Goal: Task Accomplishment & Management: Manage account settings

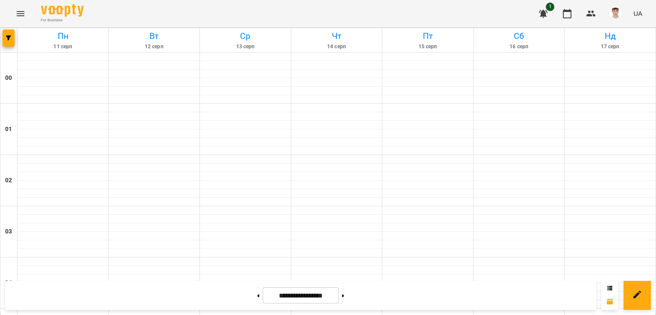
scroll to position [940, 0]
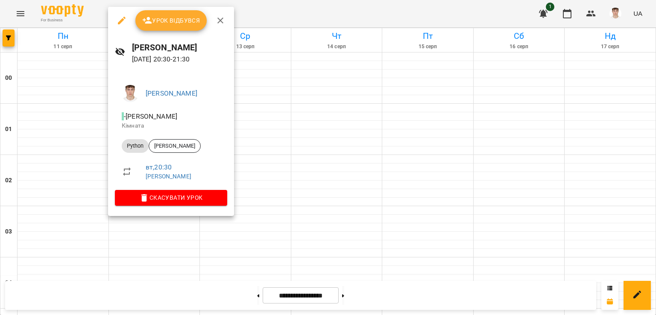
click at [169, 31] on div "Урок відбувся" at bounding box center [171, 20] width 126 height 27
click at [167, 21] on span "Урок відбувся" at bounding box center [171, 20] width 58 height 10
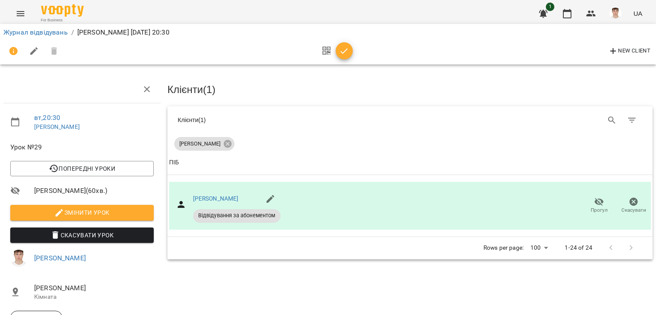
click at [97, 212] on span "Змінити урок" at bounding box center [82, 213] width 130 height 10
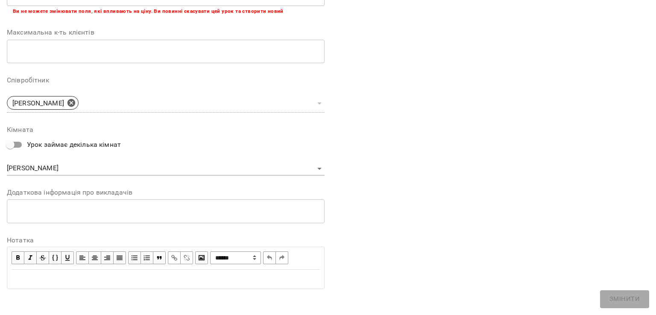
scroll to position [208, 0]
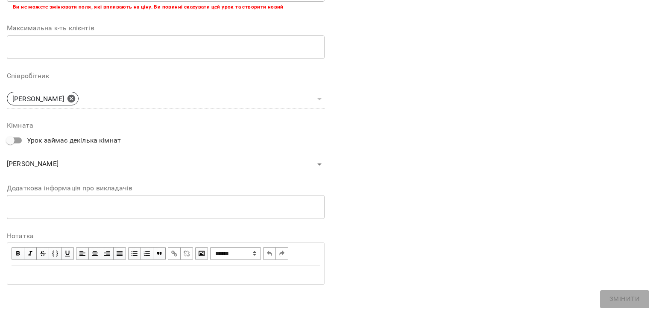
click at [79, 214] on div "* ​" at bounding box center [166, 207] width 318 height 24
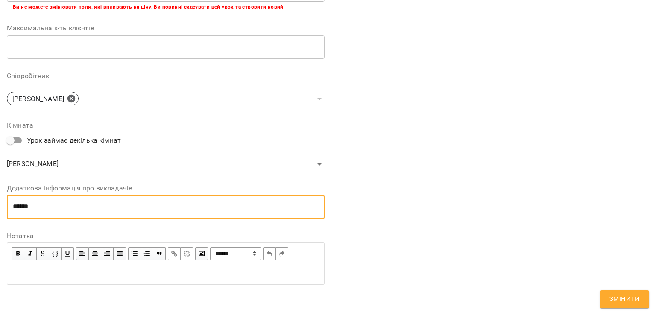
paste textarea "**********"
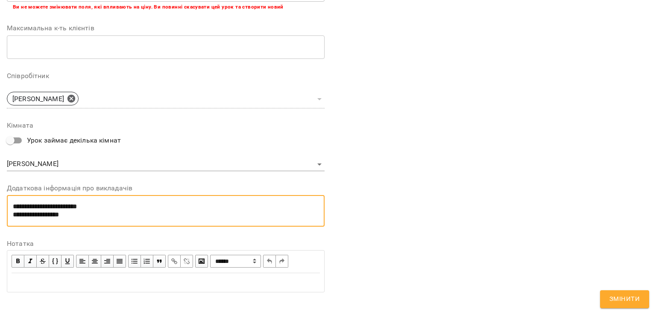
scroll to position [0, 0]
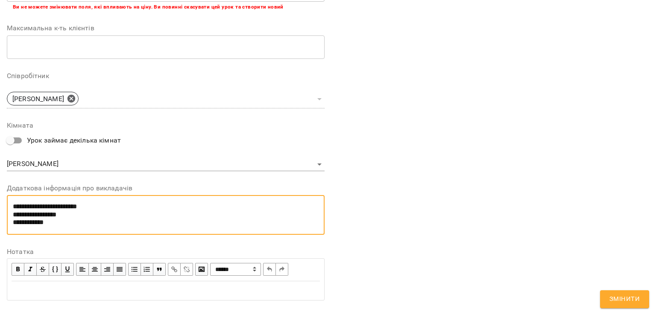
type textarea "**********"
click at [625, 301] on span "Змінити" at bounding box center [624, 299] width 30 height 11
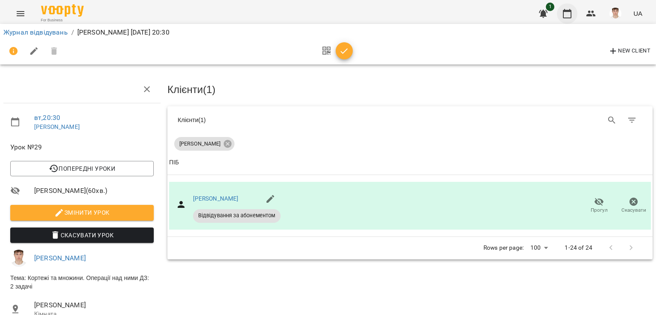
click at [571, 15] on icon "button" at bounding box center [567, 14] width 10 height 10
